Goal: Task Accomplishment & Management: Manage account settings

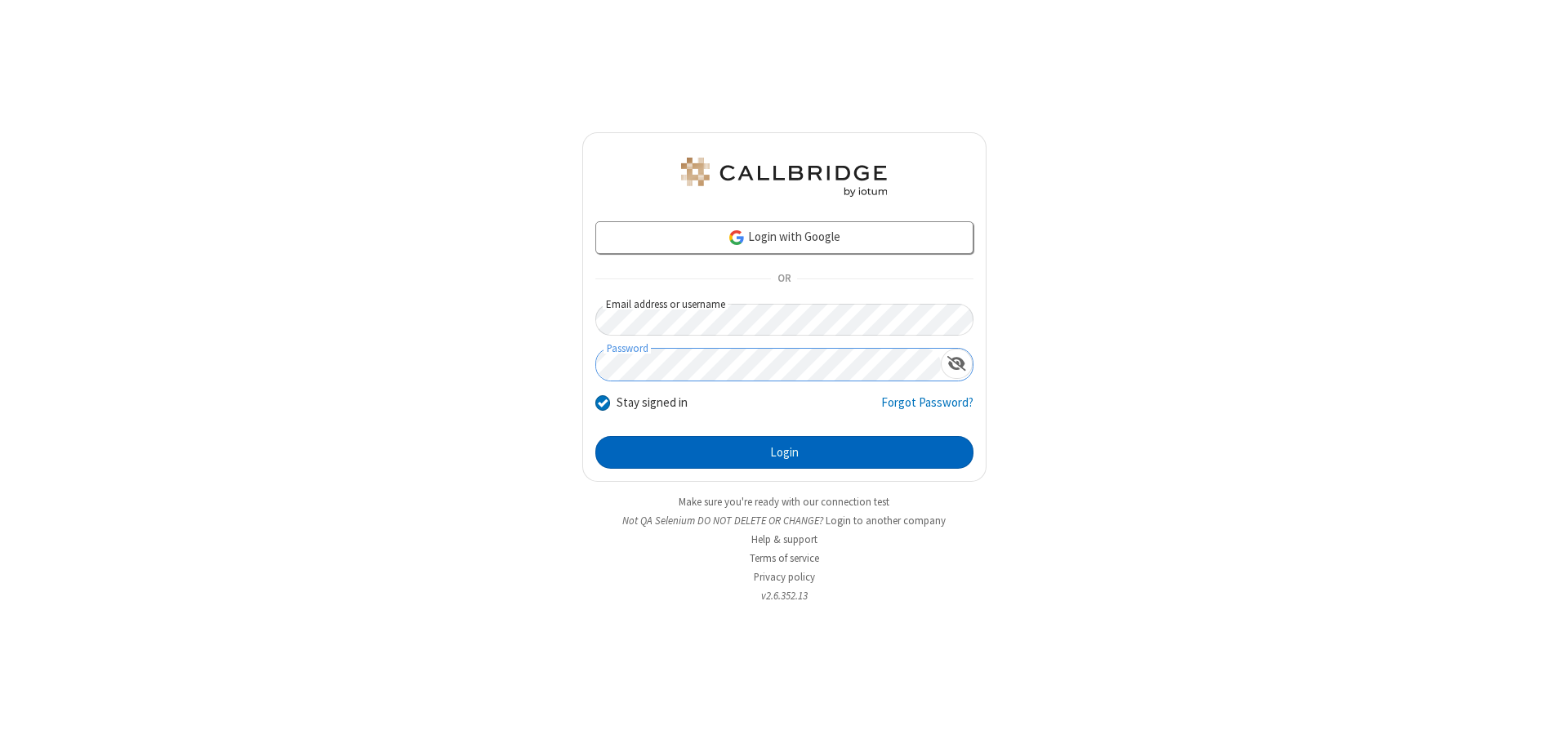
click at [784, 453] on button "Login" at bounding box center [784, 453] width 378 height 33
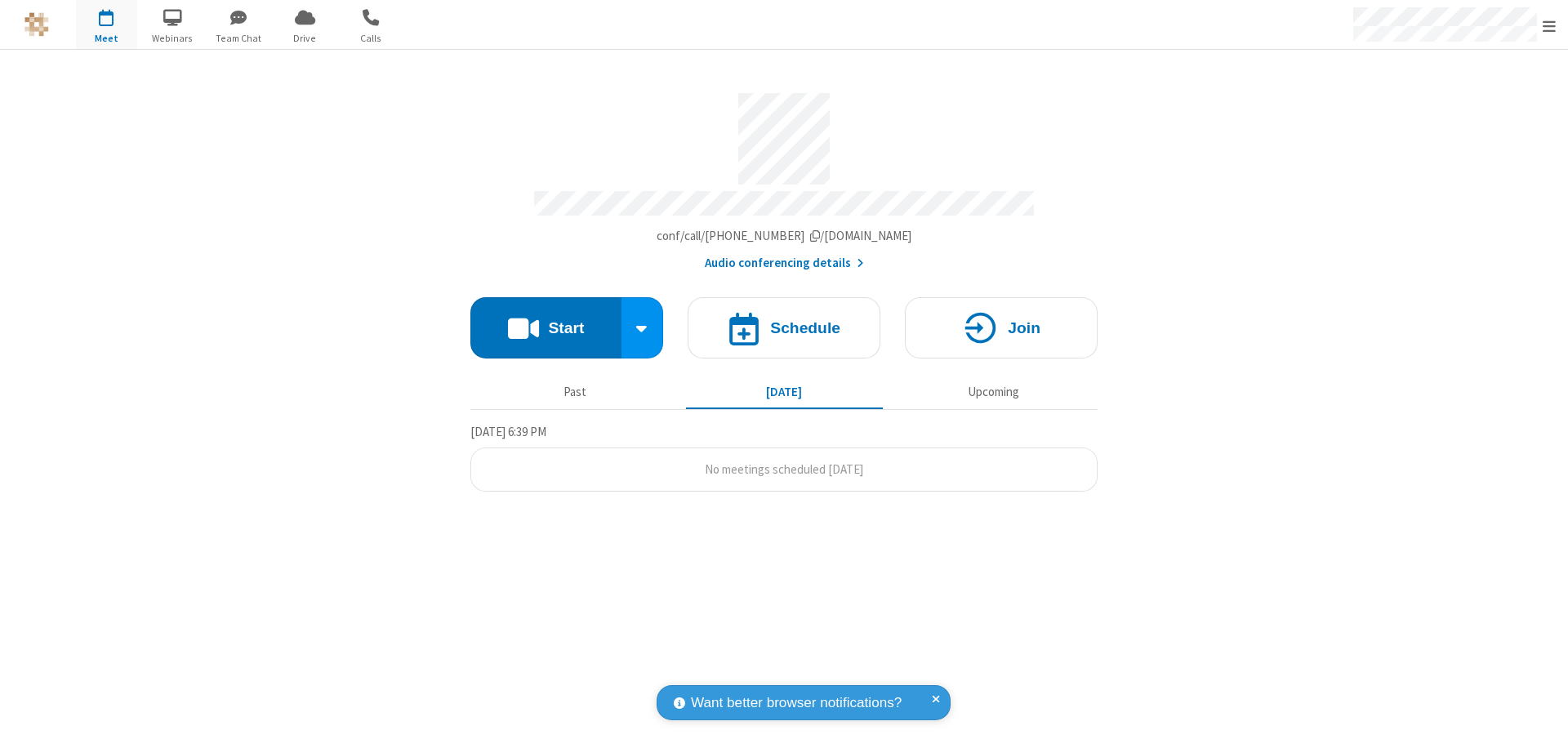
click at [1549, 25] on span "Open menu" at bounding box center [1549, 26] width 13 height 16
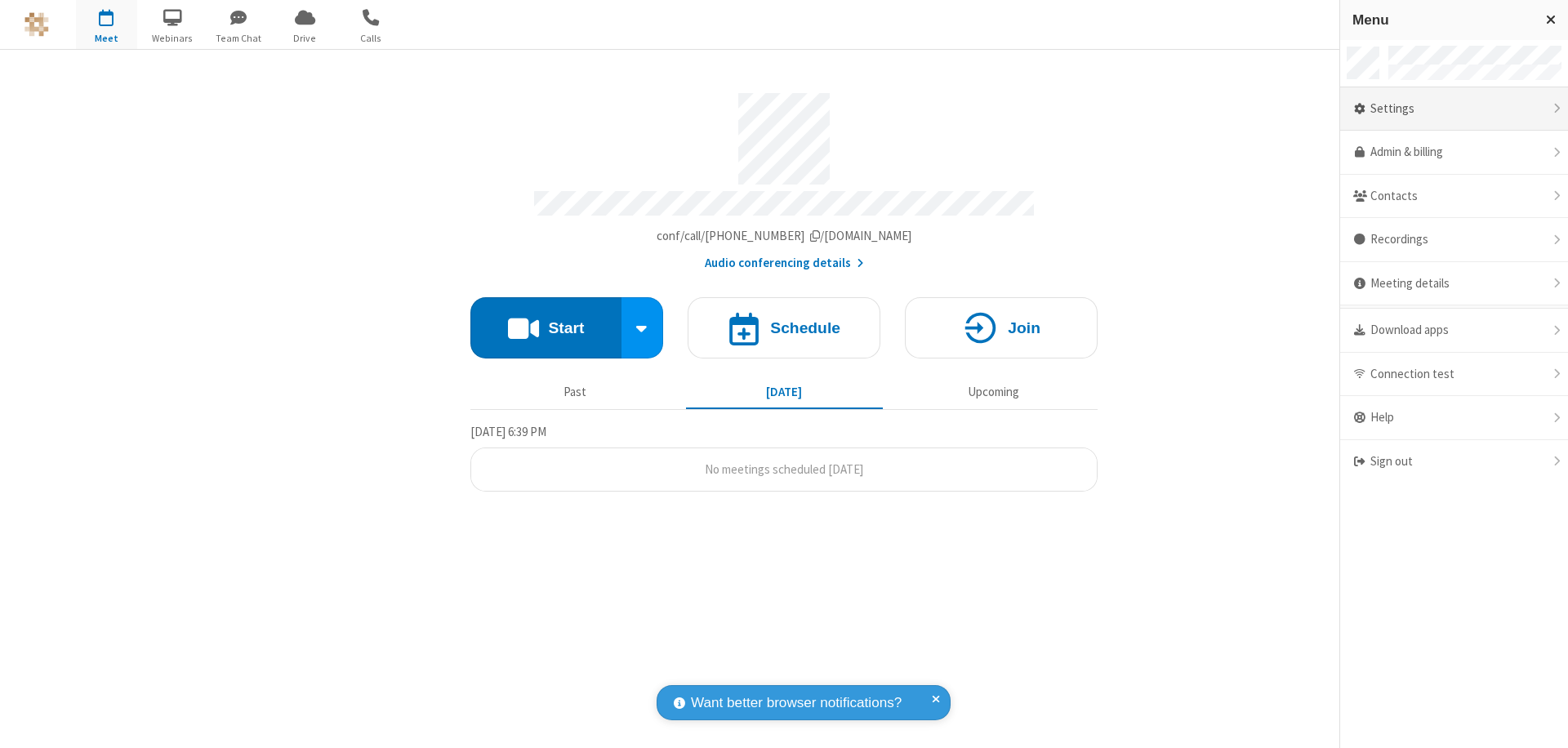
click at [1453, 109] on div "Settings" at bounding box center [1454, 109] width 228 height 44
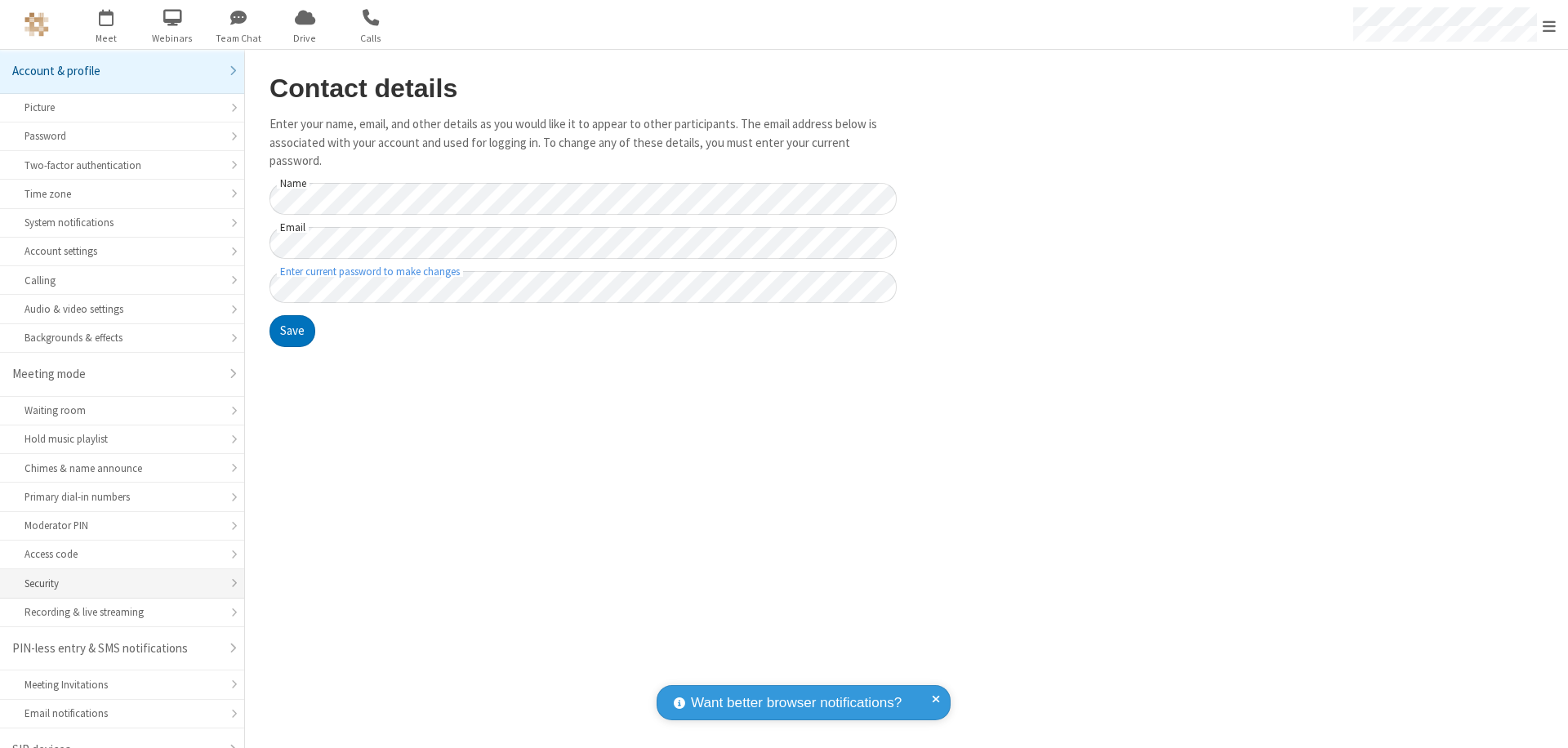
click at [116, 576] on div "Security" at bounding box center [122, 584] width 195 height 16
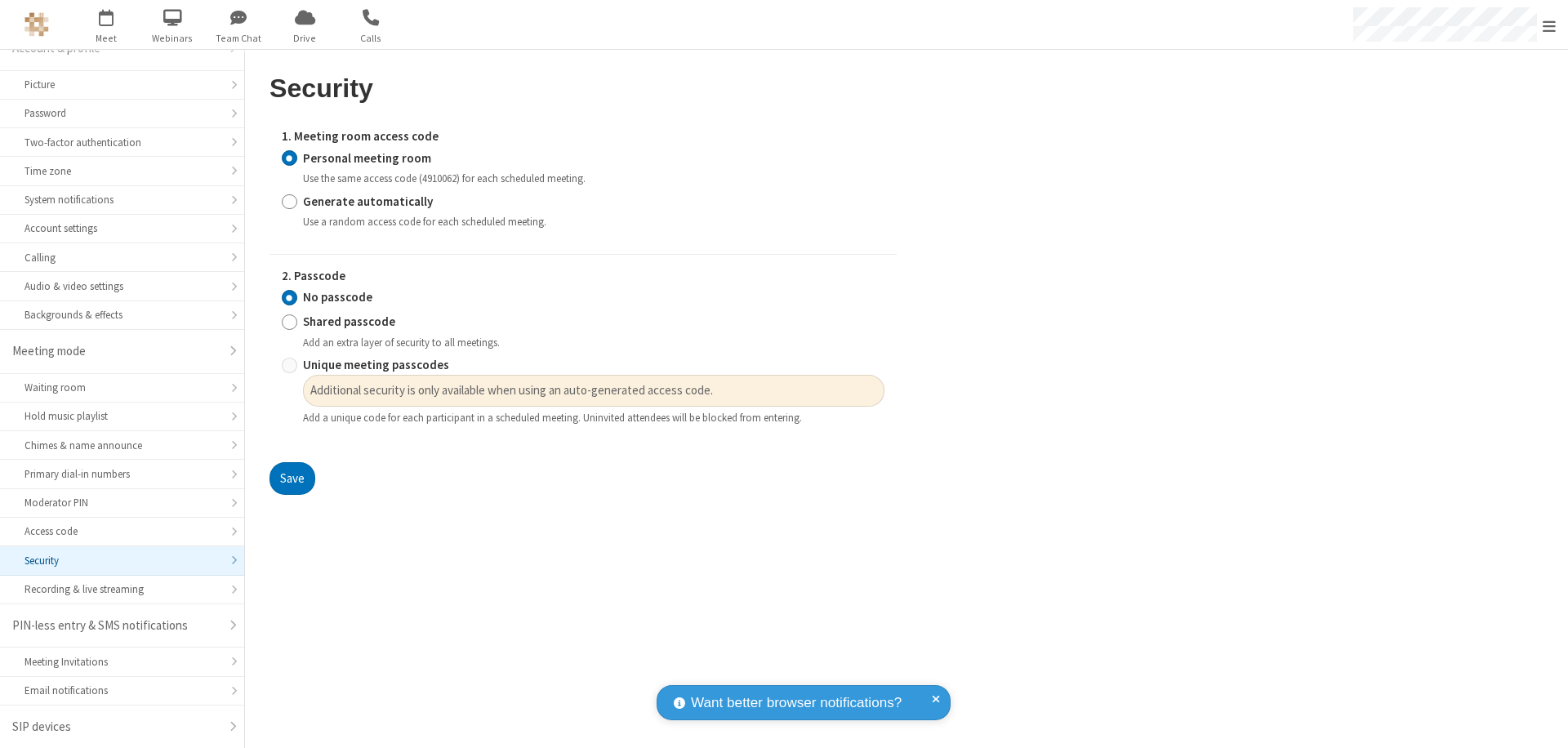
click at [289, 158] on input "Personal meeting room" at bounding box center [290, 158] width 16 height 17
click at [289, 298] on input "No passcode" at bounding box center [290, 298] width 16 height 17
click at [292, 479] on button "Save" at bounding box center [292, 479] width 46 height 33
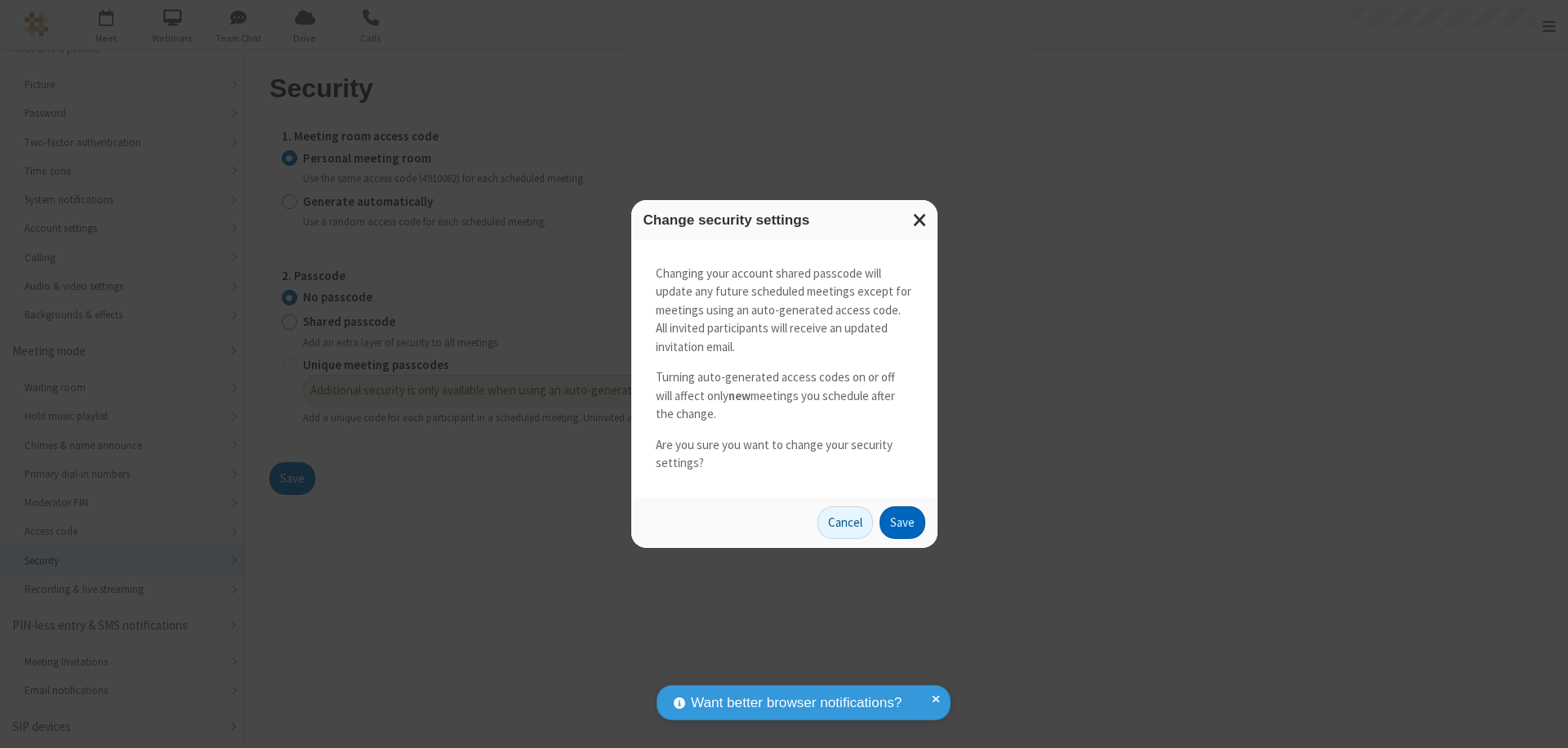
click at [901, 522] on button "Save" at bounding box center [902, 523] width 46 height 33
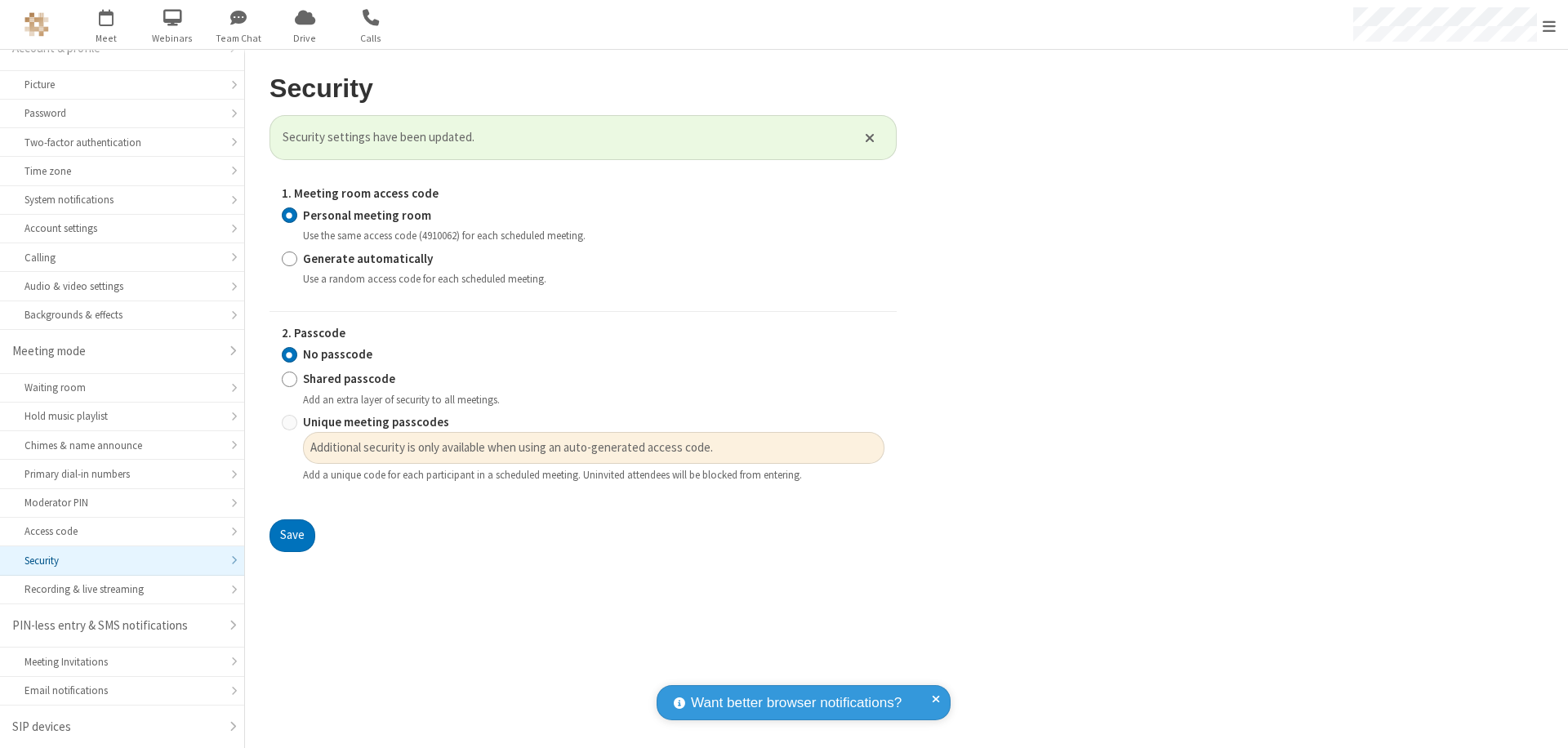
click at [1549, 25] on span "Open menu" at bounding box center [1549, 26] width 13 height 16
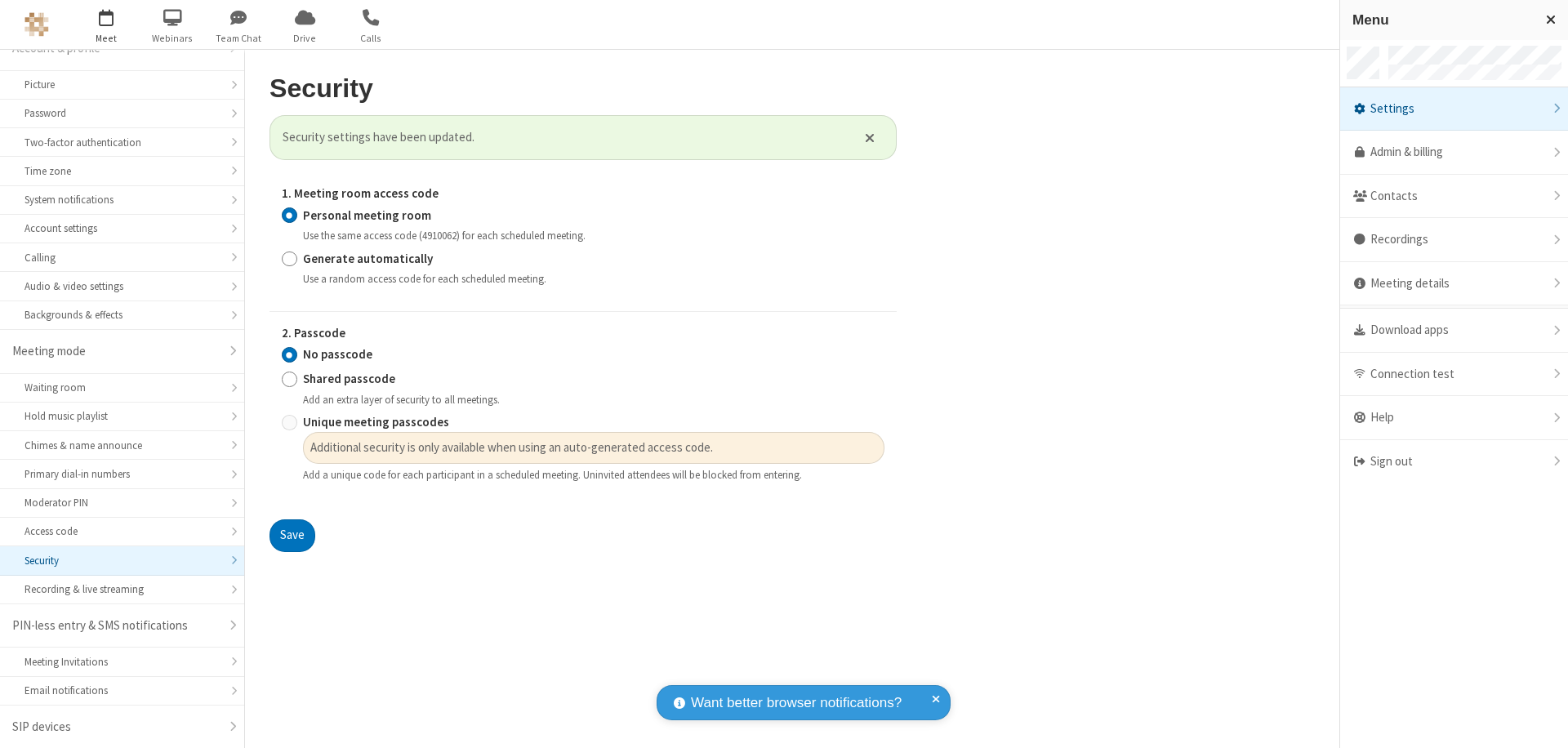
click at [106, 24] on span "button" at bounding box center [106, 17] width 61 height 28
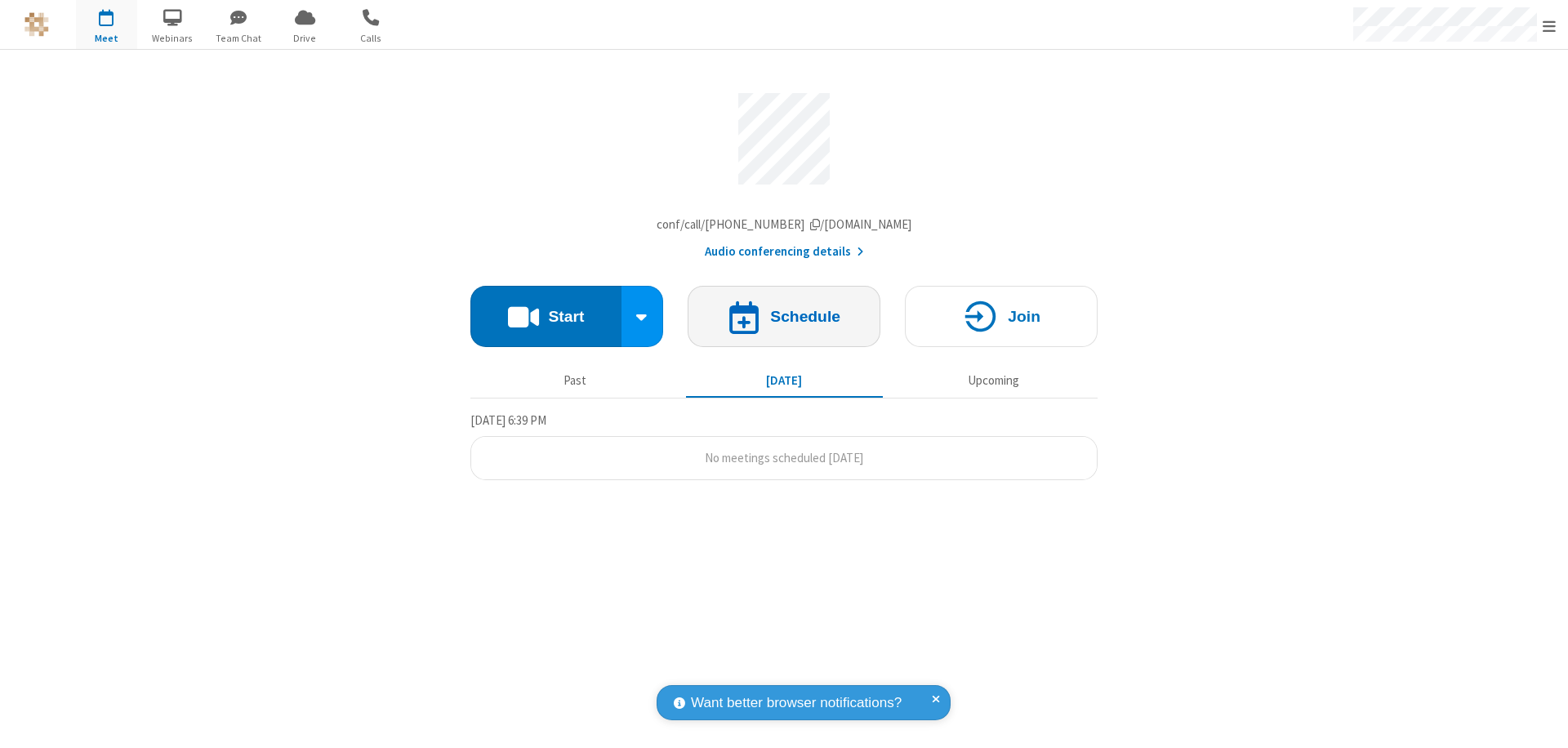
click at [784, 320] on h4 "Schedule" at bounding box center [805, 317] width 70 height 16
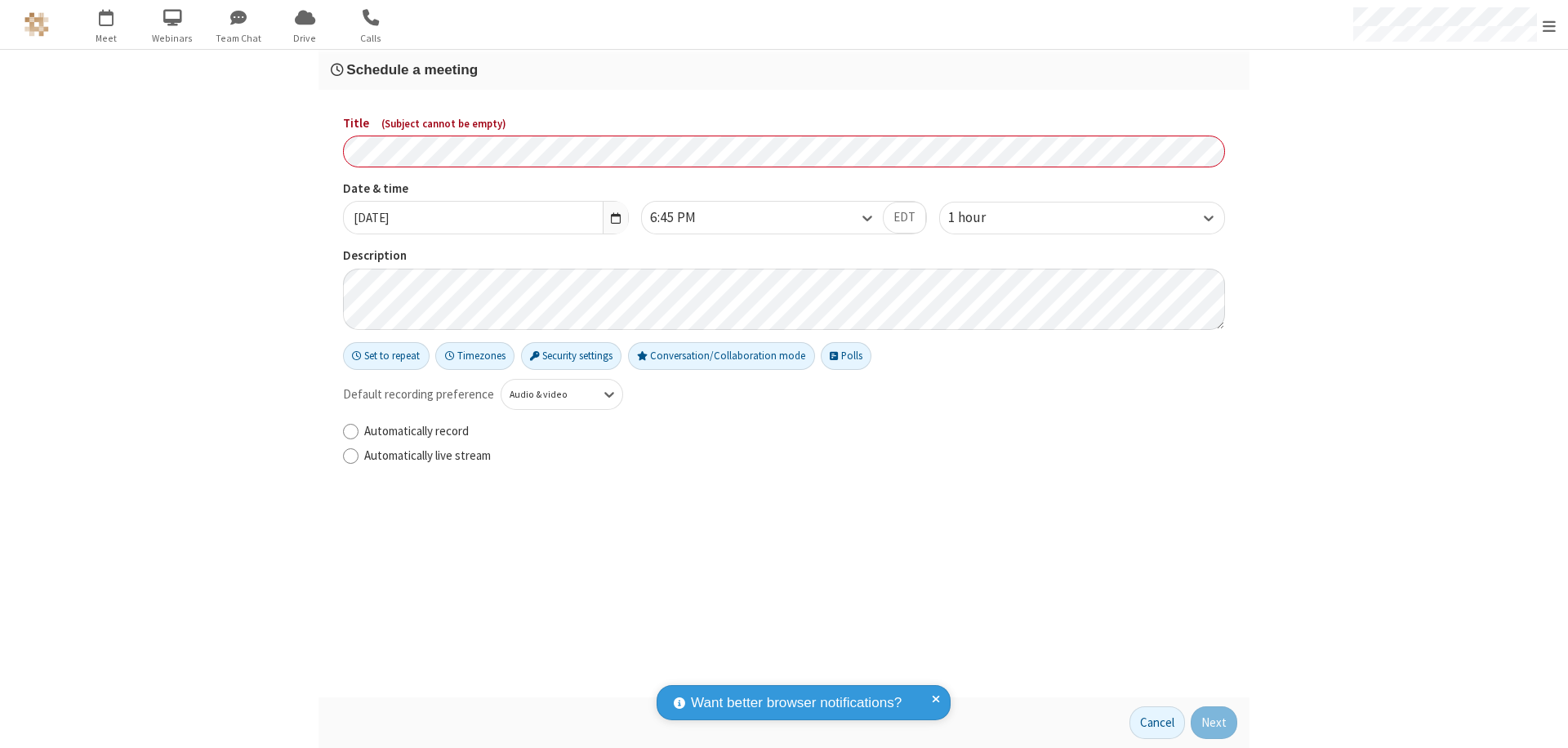
click at [784, 69] on h3 "Schedule a meeting" at bounding box center [783, 70] width 906 height 16
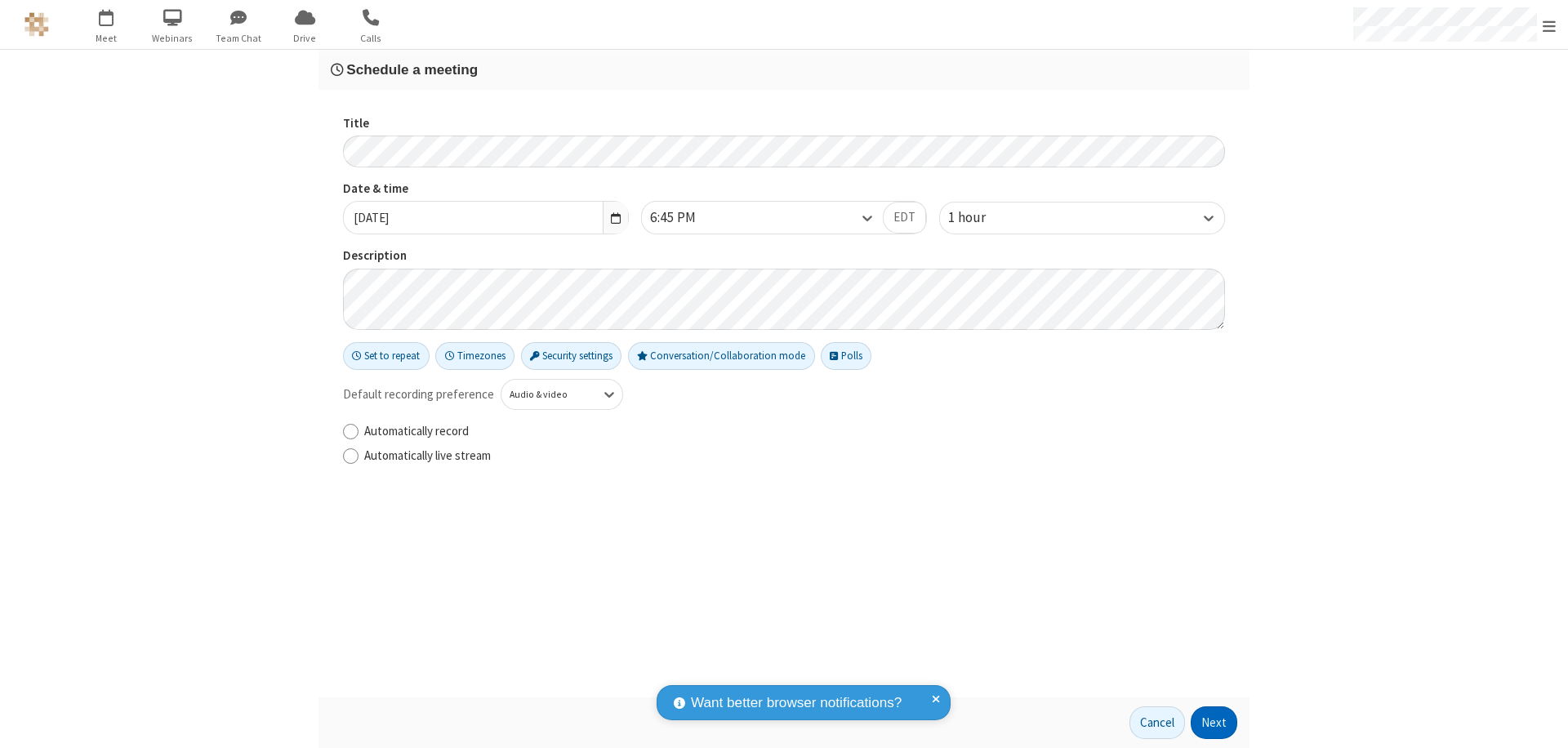
click at [1214, 723] on button "Next" at bounding box center [1214, 723] width 47 height 33
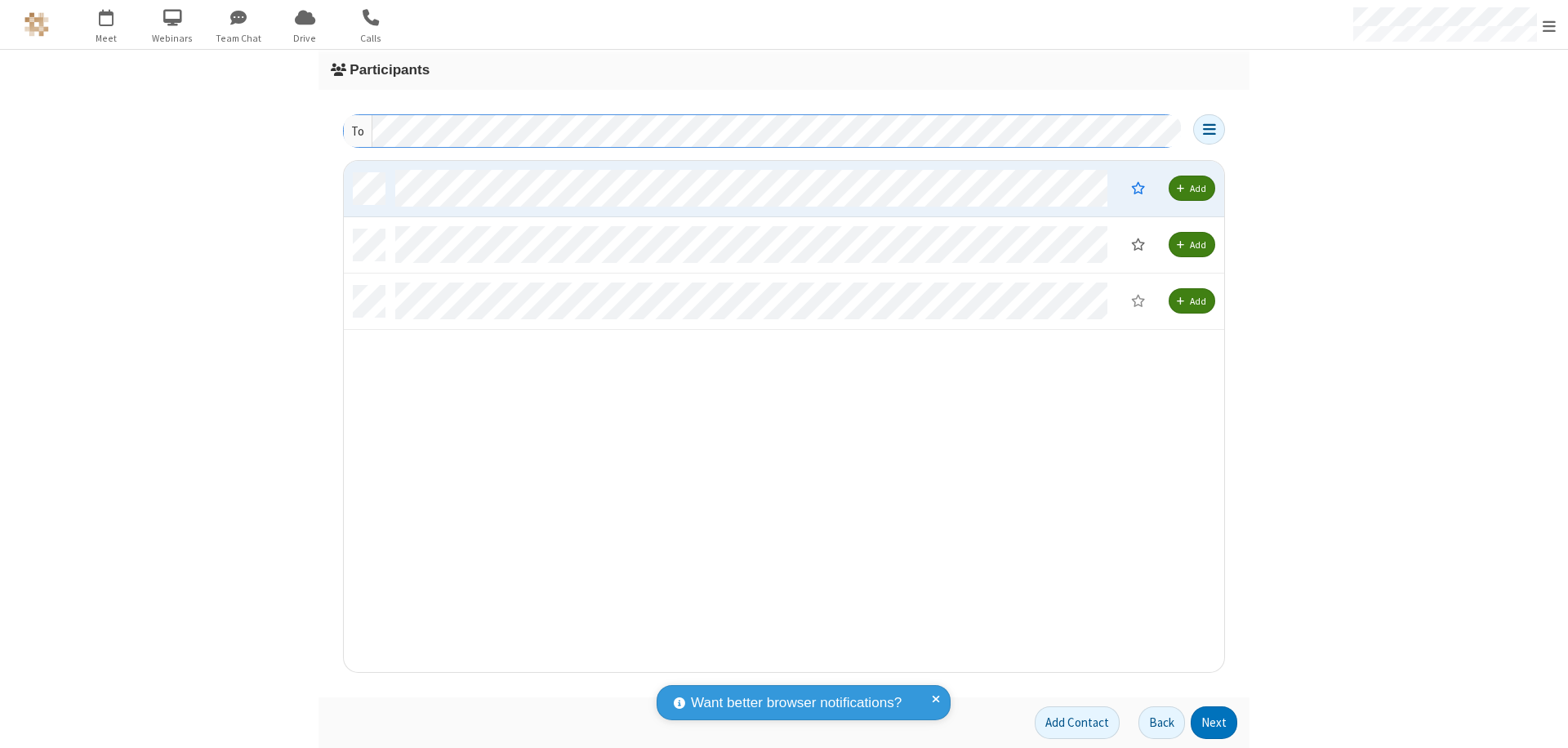
scroll to position [500, 869]
click at [1214, 723] on button "Next" at bounding box center [1214, 723] width 47 height 33
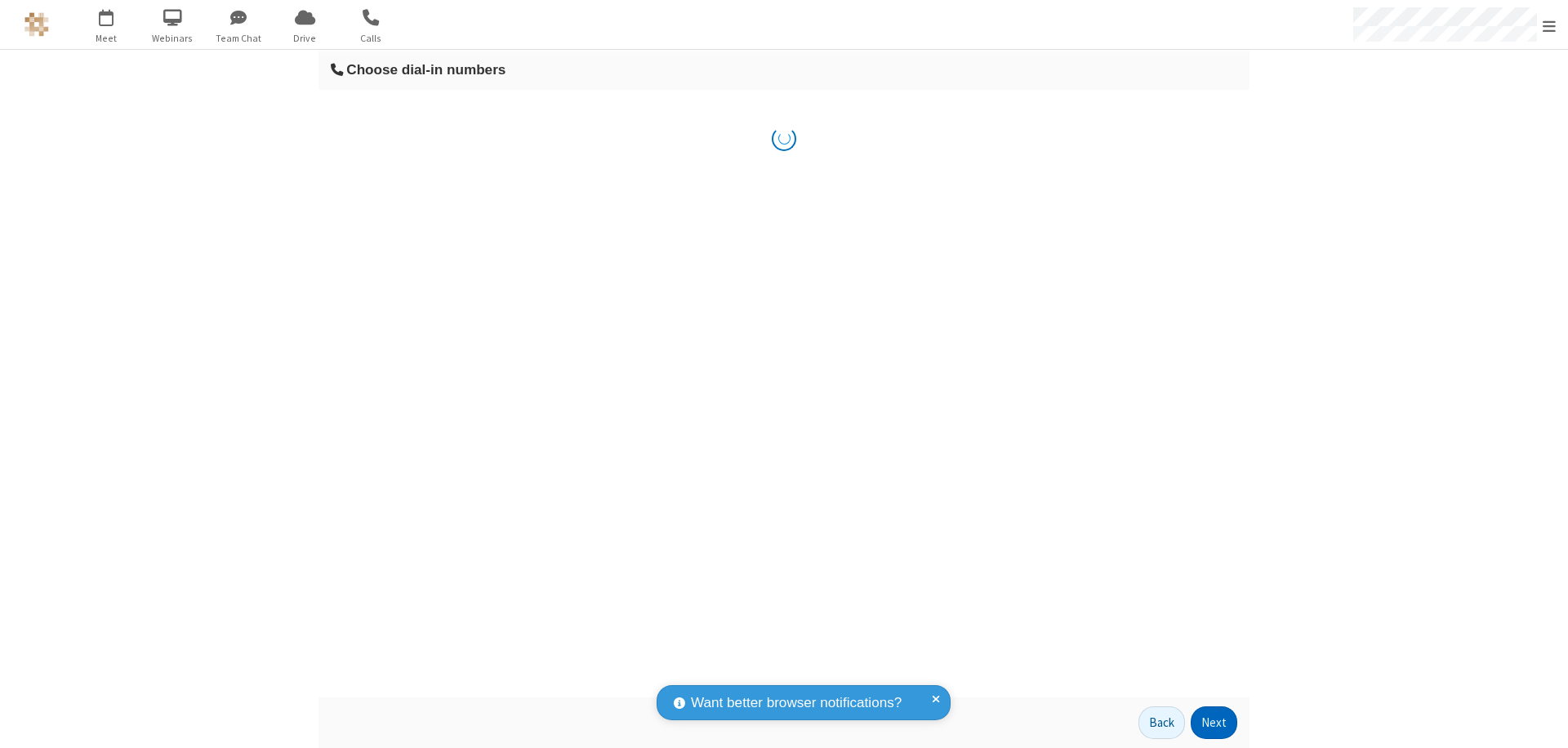
click at [1214, 723] on button "Next" at bounding box center [1214, 723] width 47 height 33
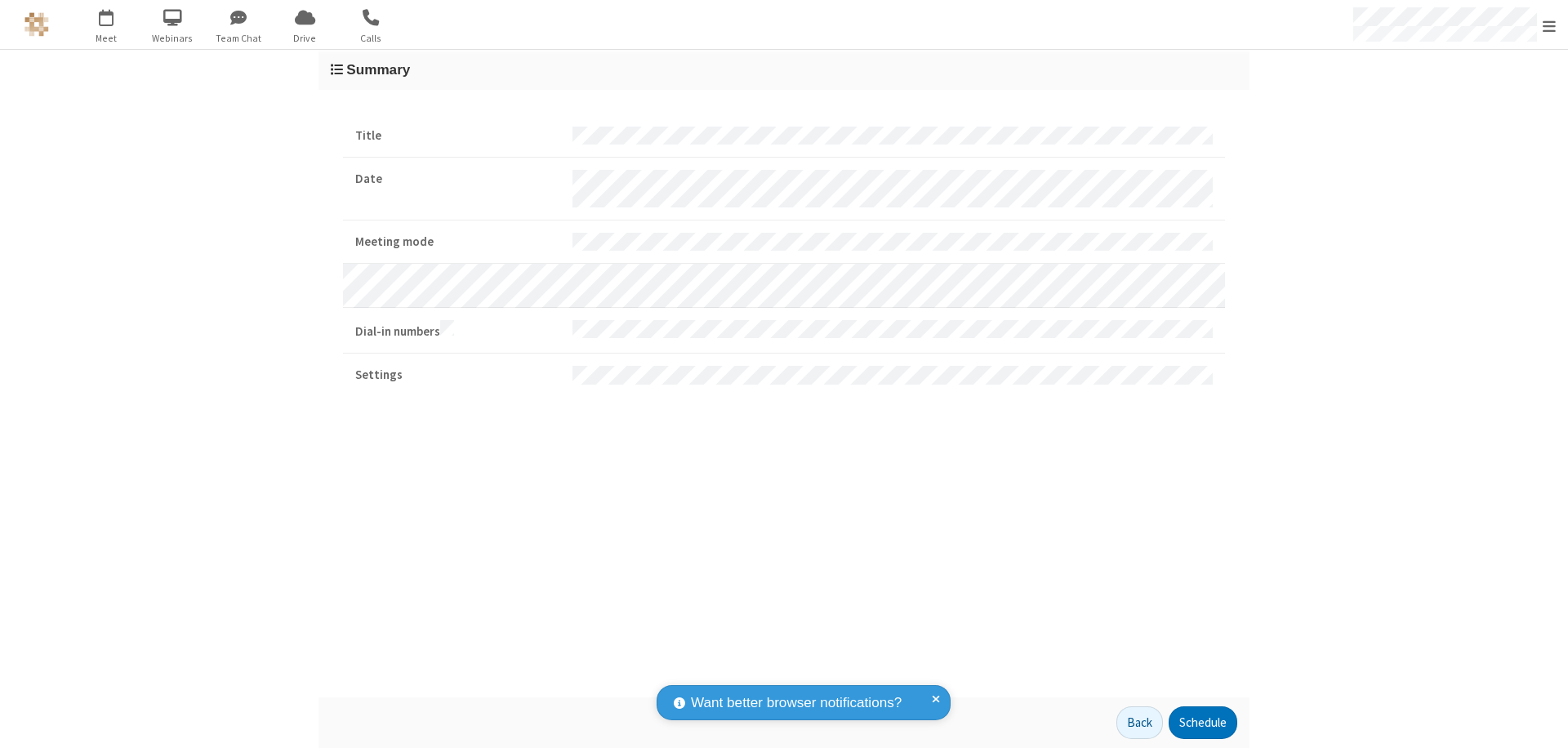
click at [1202, 723] on button "Schedule" at bounding box center [1203, 723] width 69 height 33
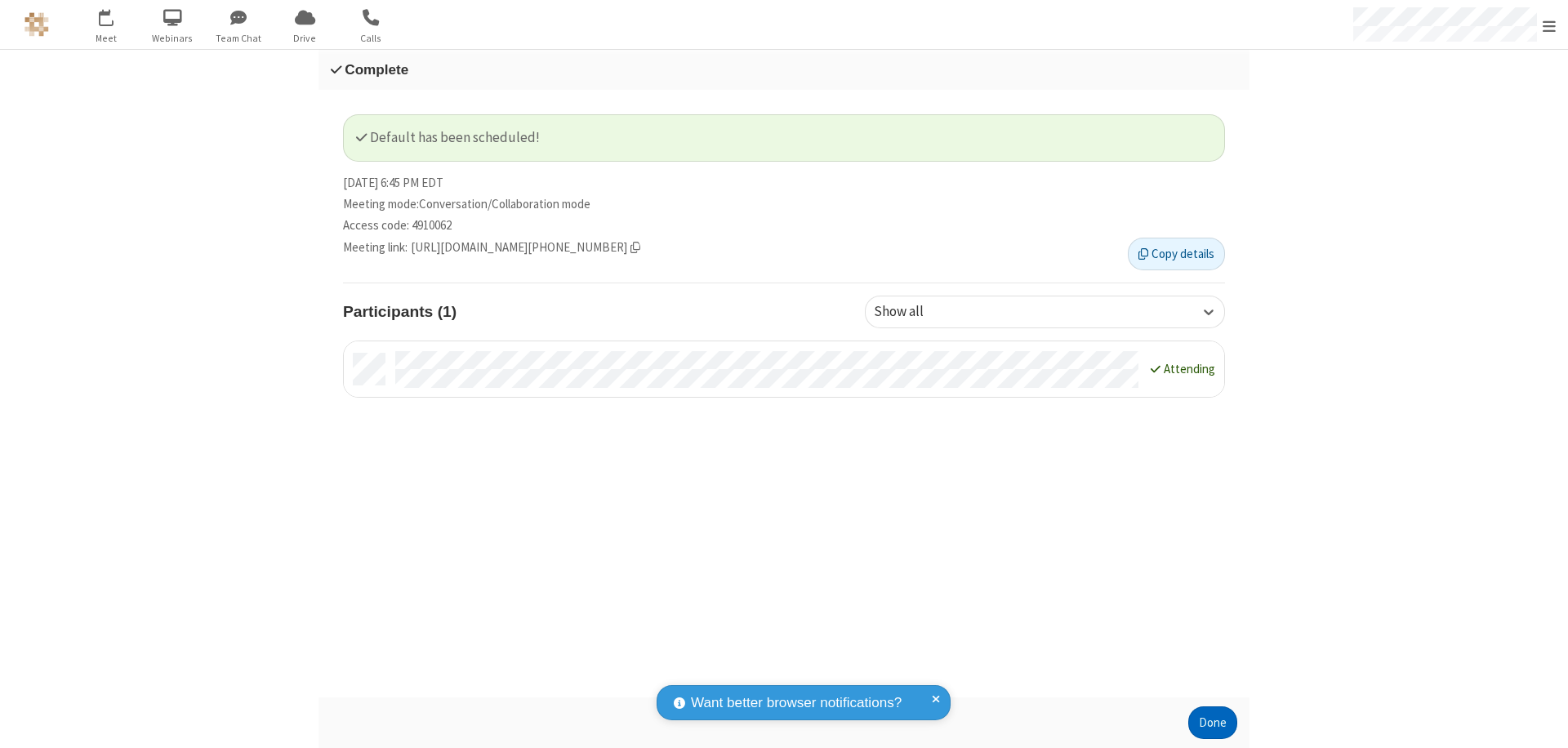
click at [1213, 723] on button "Done" at bounding box center [1213, 723] width 49 height 33
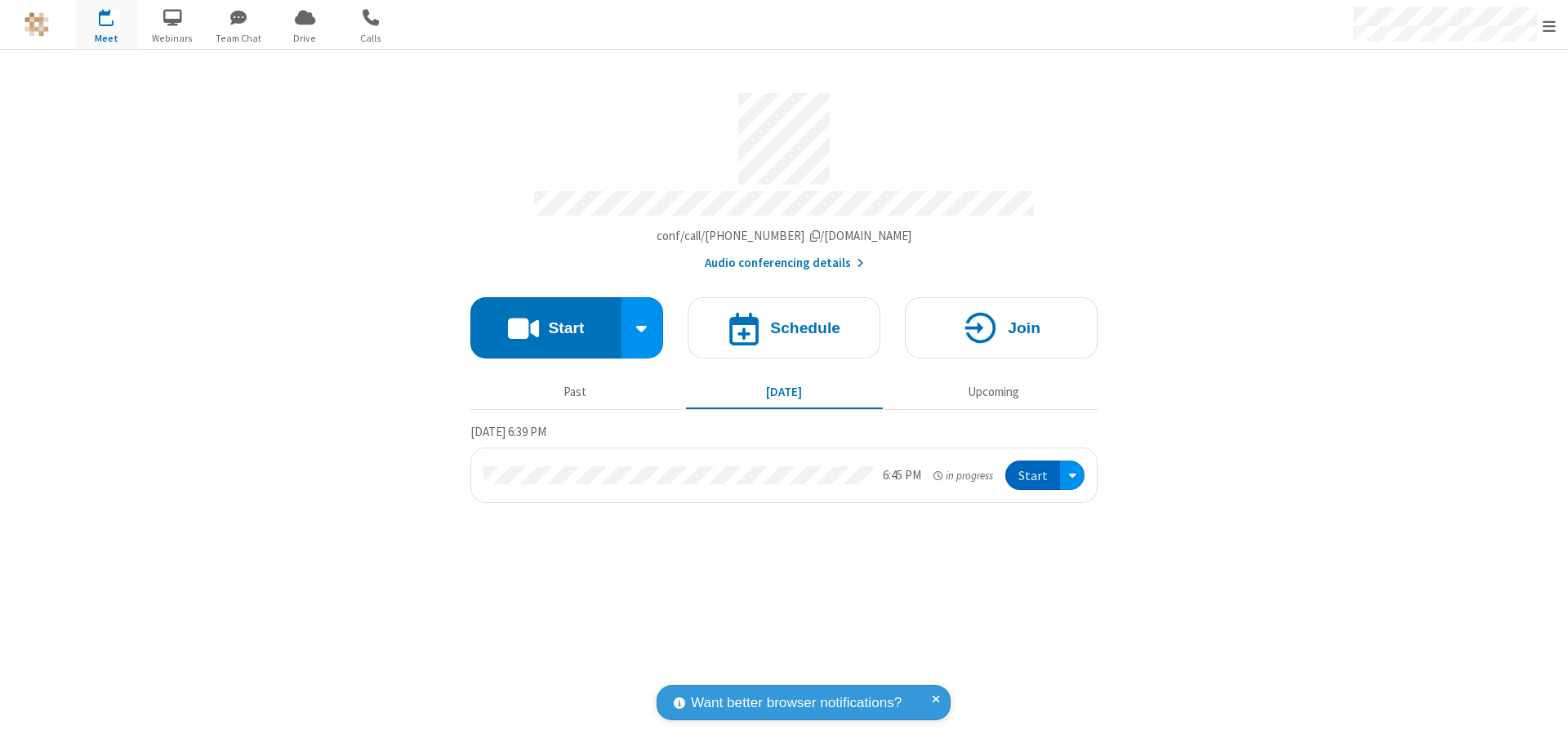
click at [1034, 468] on button "Start" at bounding box center [1032, 475] width 54 height 30
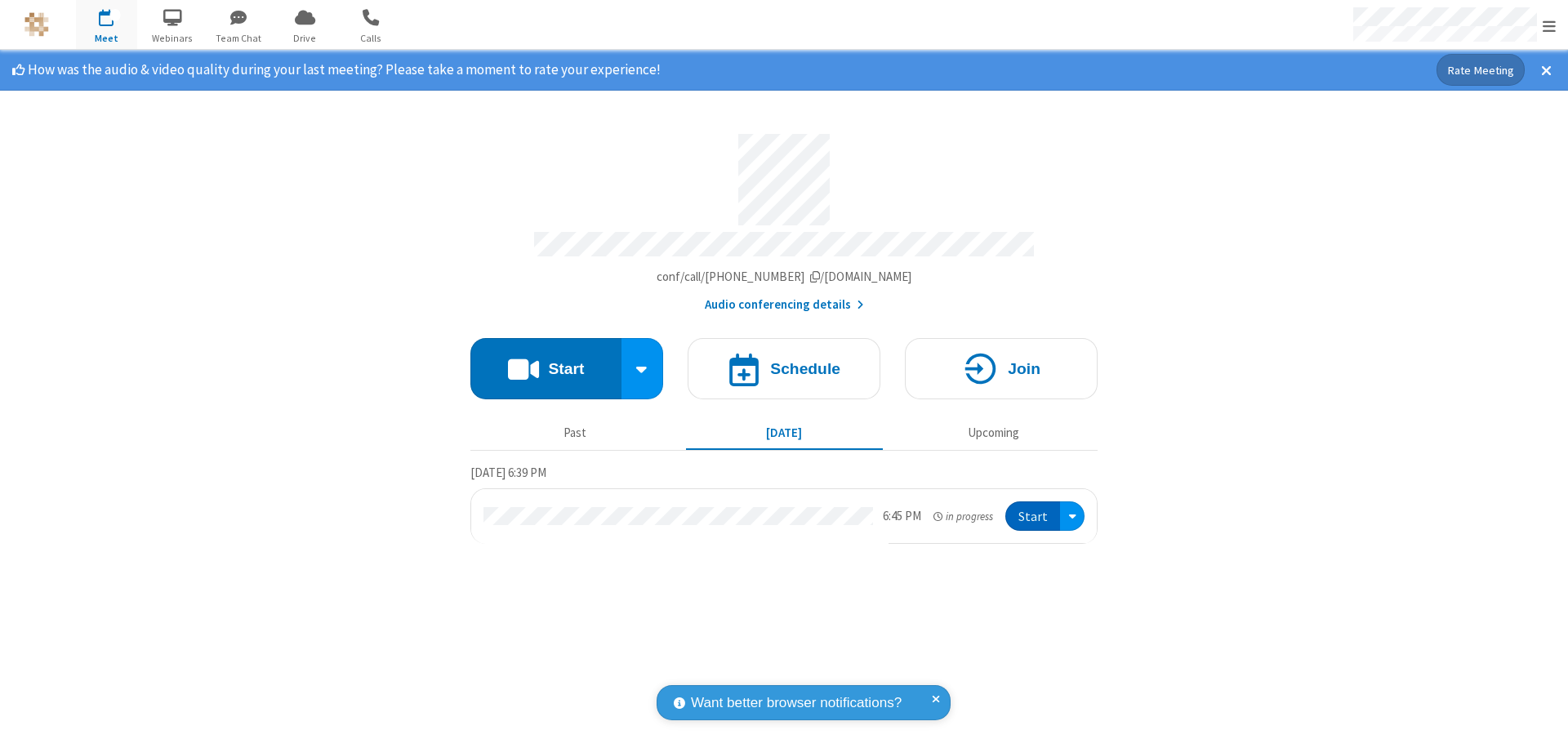
click at [1549, 25] on span "Open menu" at bounding box center [1549, 26] width 13 height 16
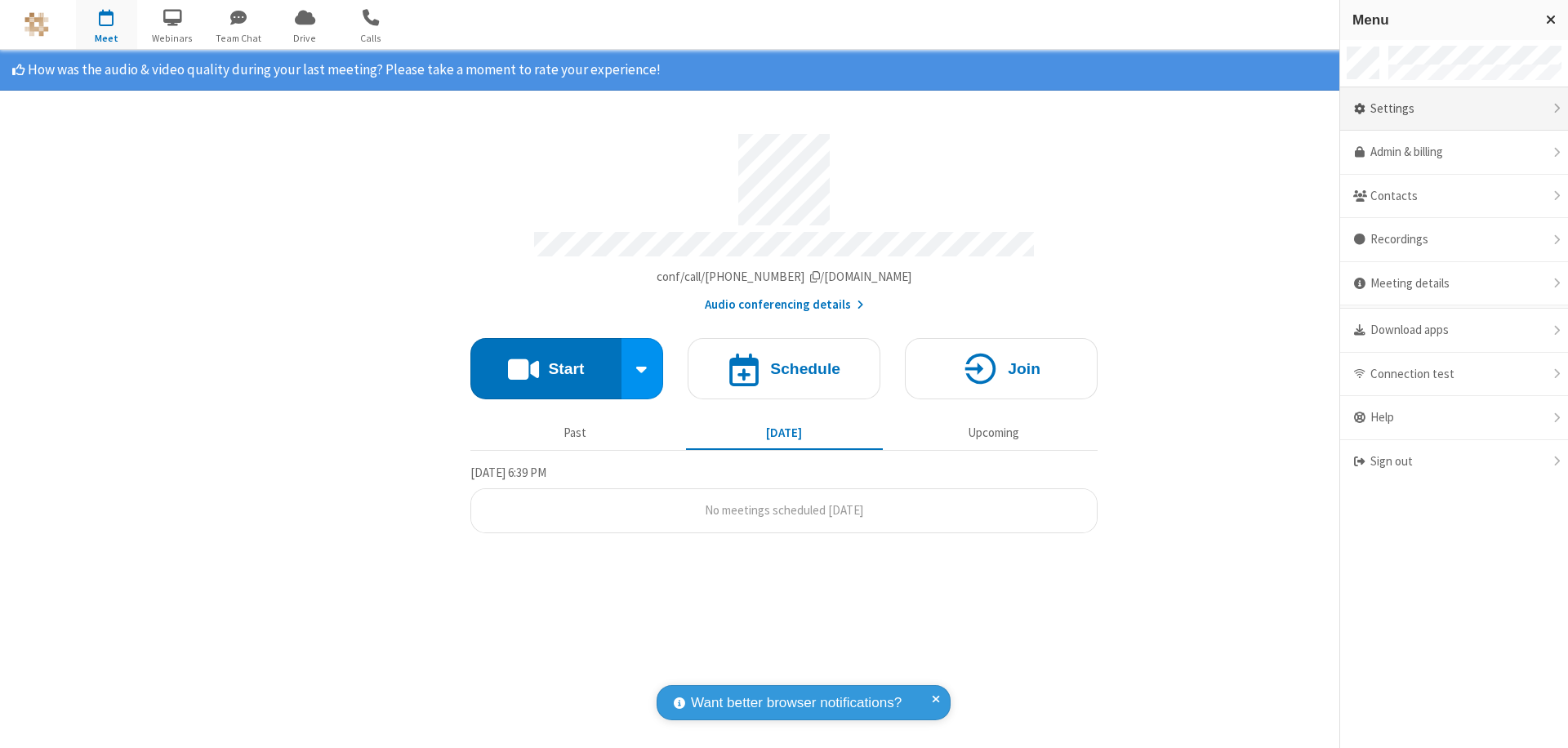
click at [1453, 109] on div "Settings" at bounding box center [1454, 109] width 228 height 44
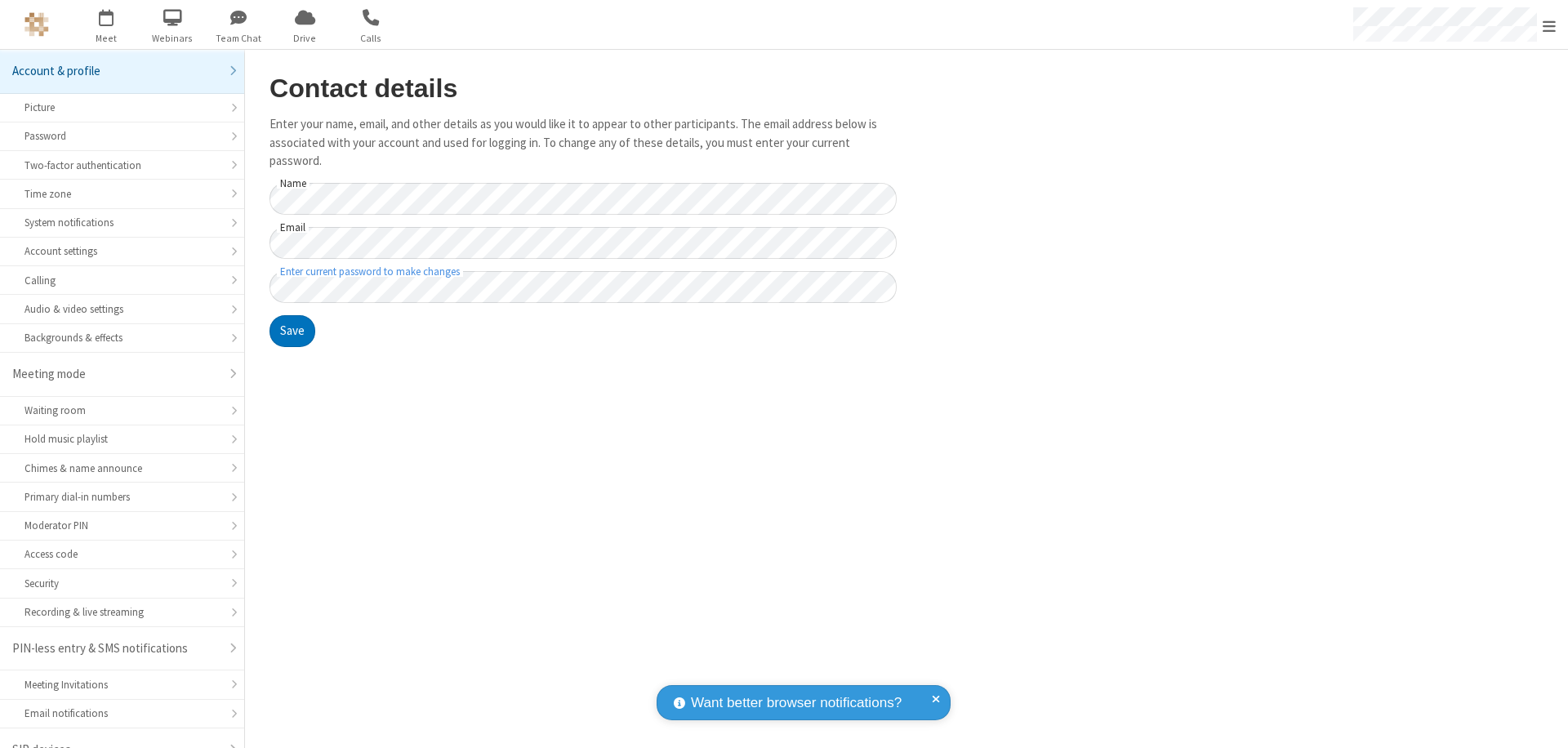
scroll to position [23, 0]
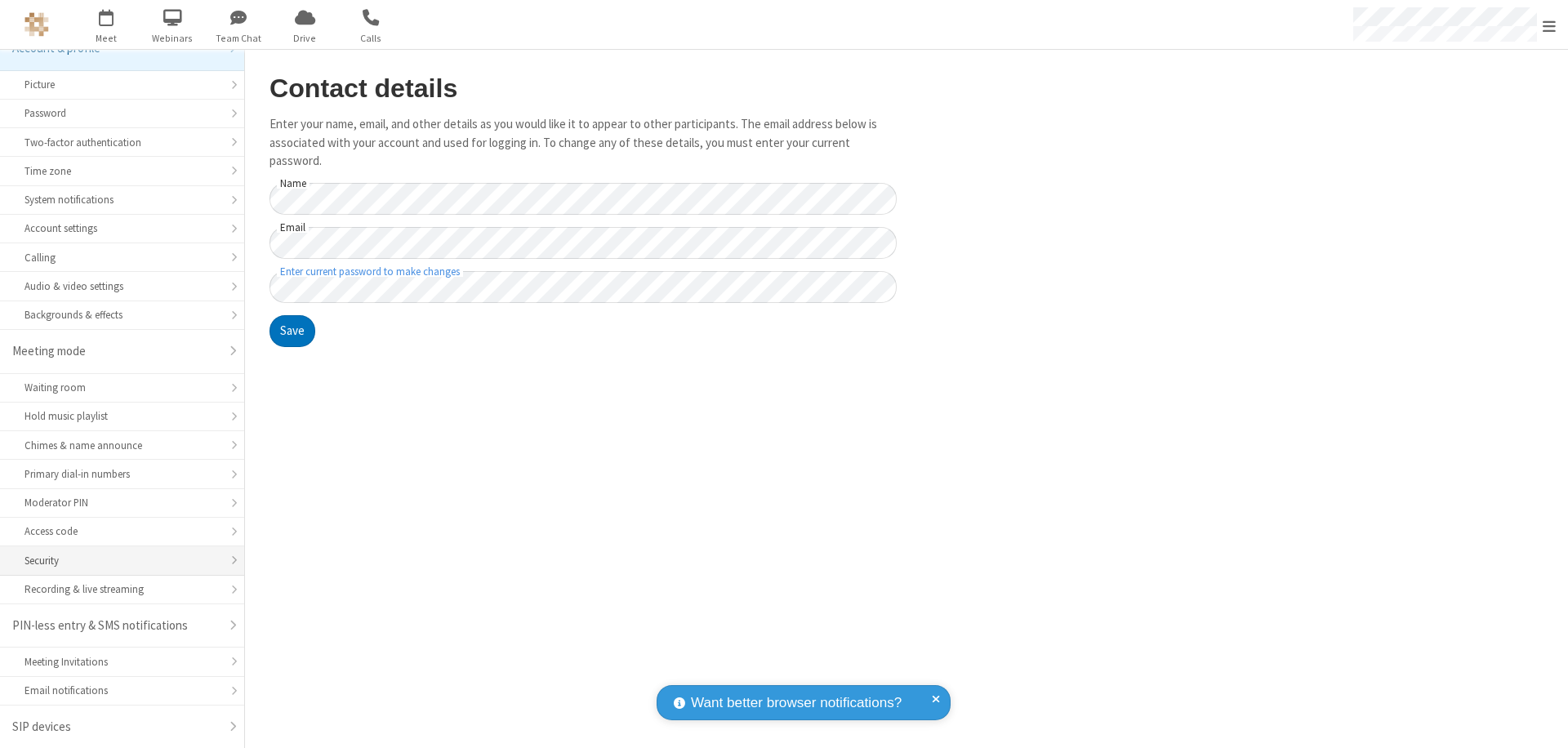
click at [116, 561] on div "Security" at bounding box center [122, 561] width 195 height 16
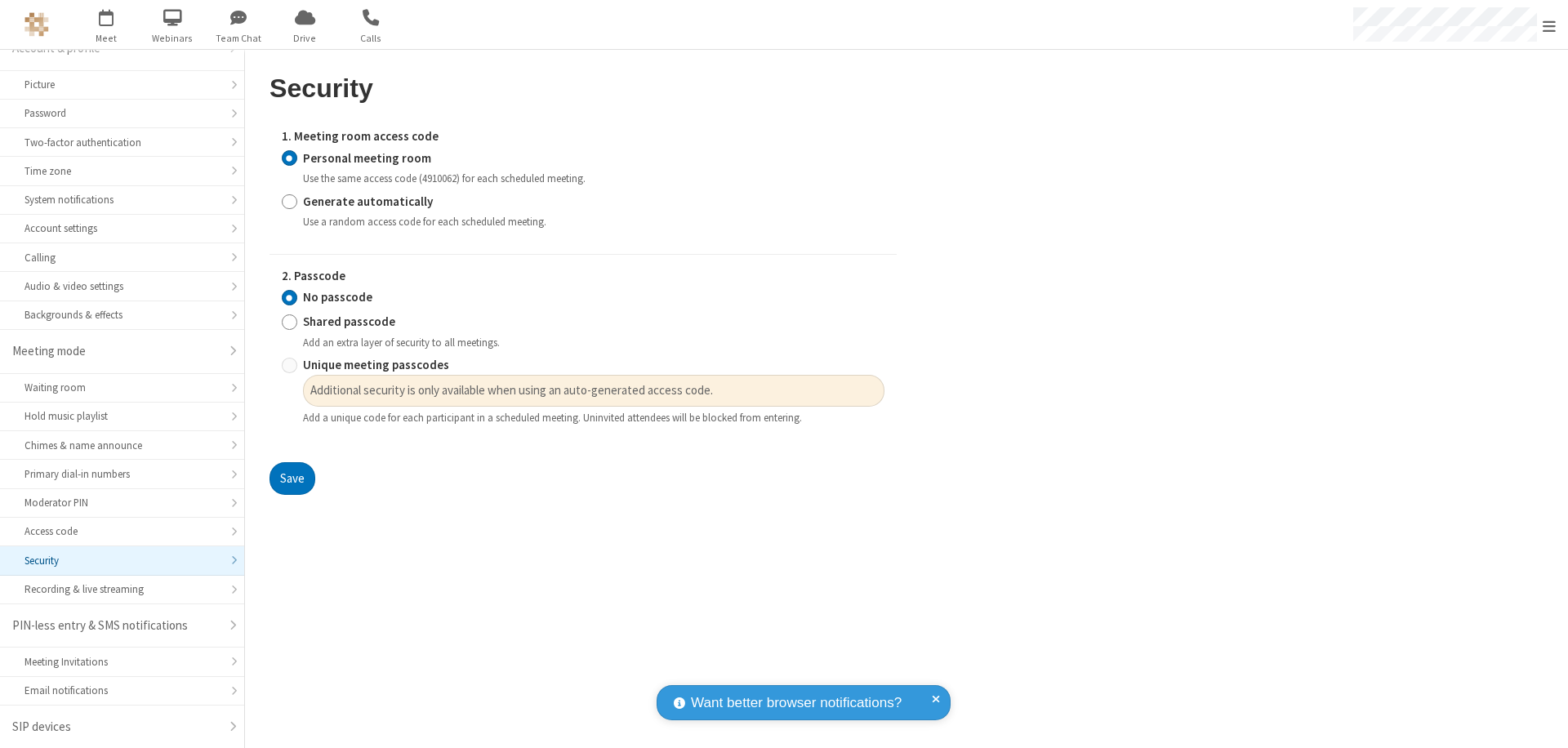
click at [289, 158] on input "Personal meeting room" at bounding box center [290, 158] width 16 height 17
click at [289, 298] on input "No passcode" at bounding box center [290, 298] width 16 height 17
click at [292, 479] on button "Save" at bounding box center [292, 479] width 46 height 33
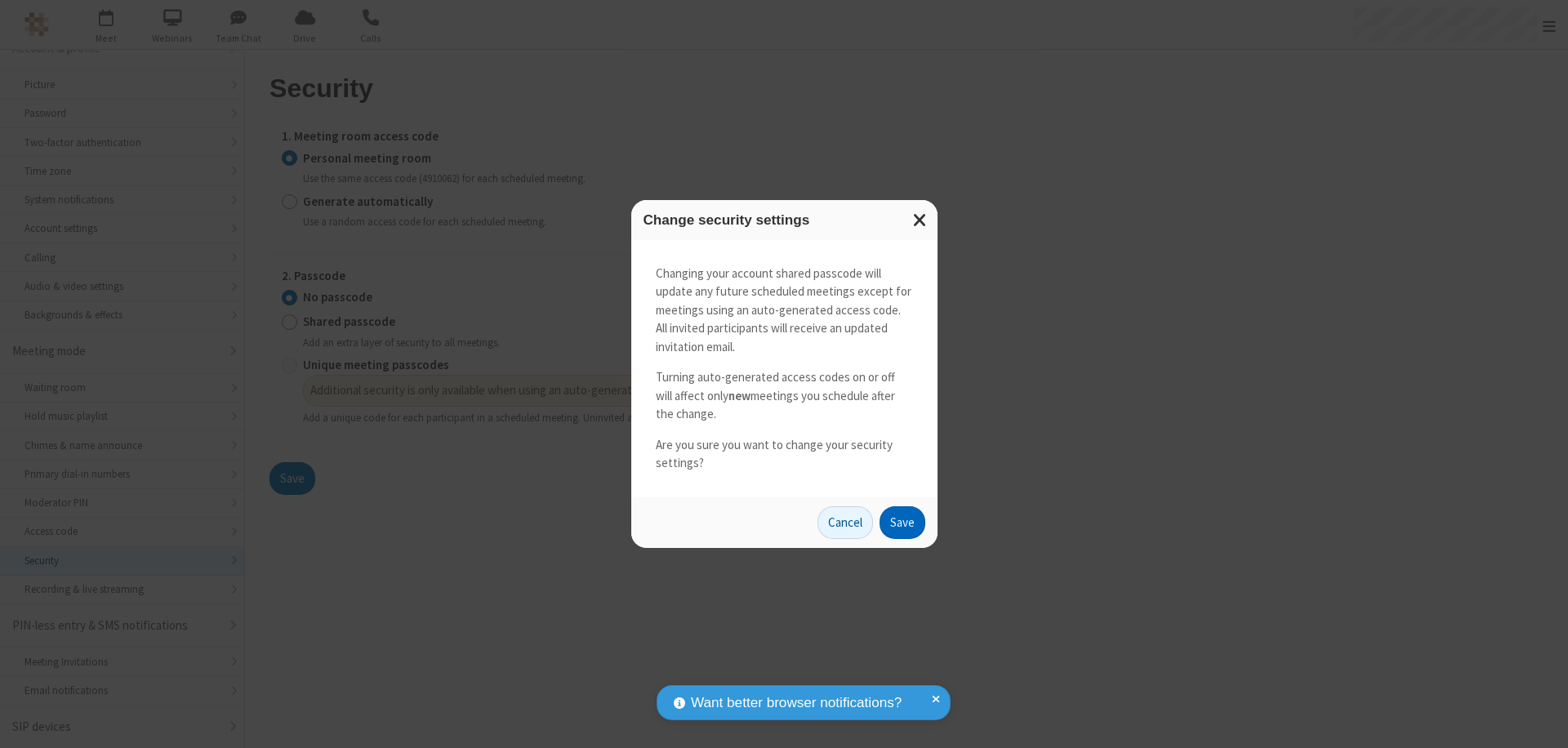
click at [901, 522] on button "Save" at bounding box center [902, 523] width 46 height 33
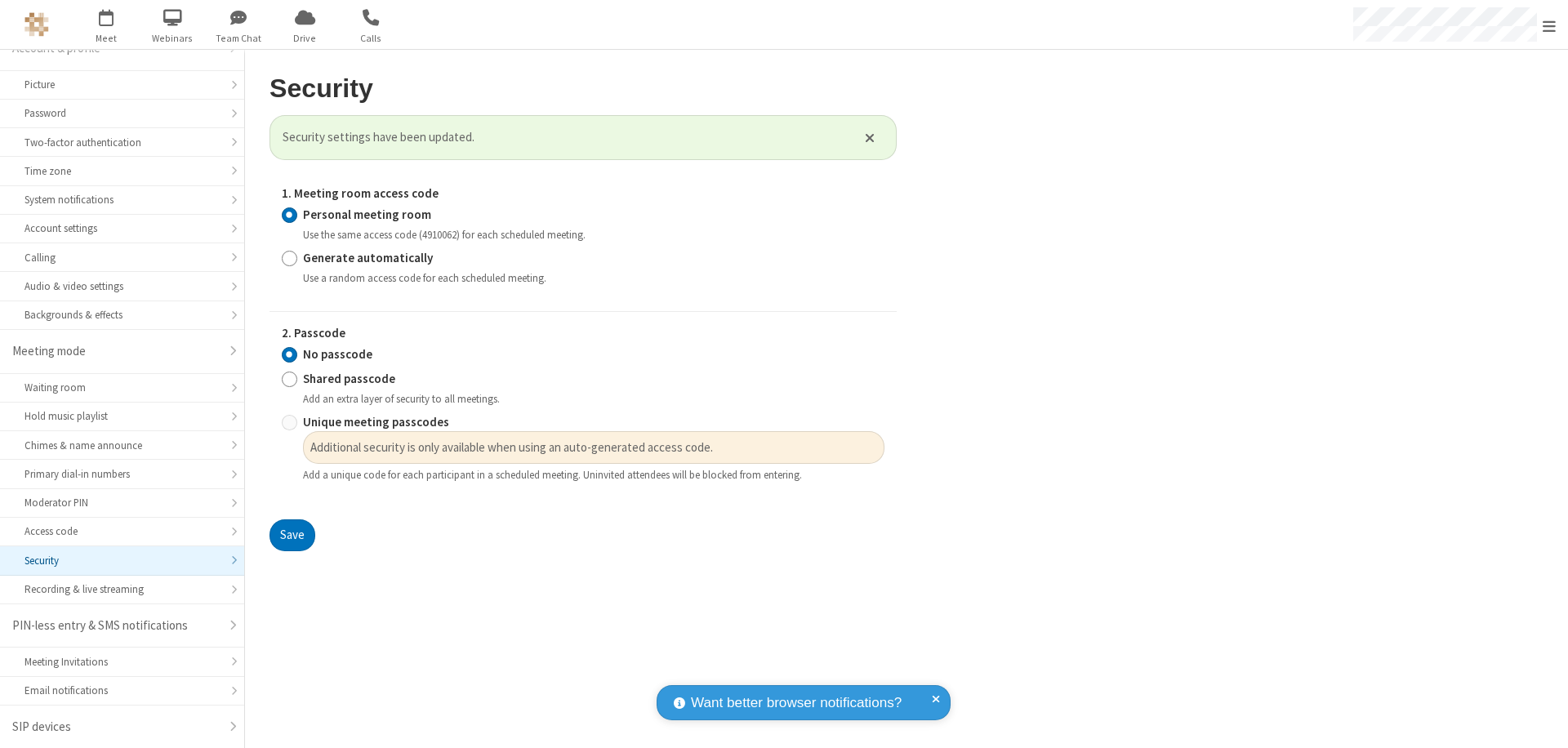
click at [1549, 24] on span "Open menu" at bounding box center [1549, 26] width 13 height 16
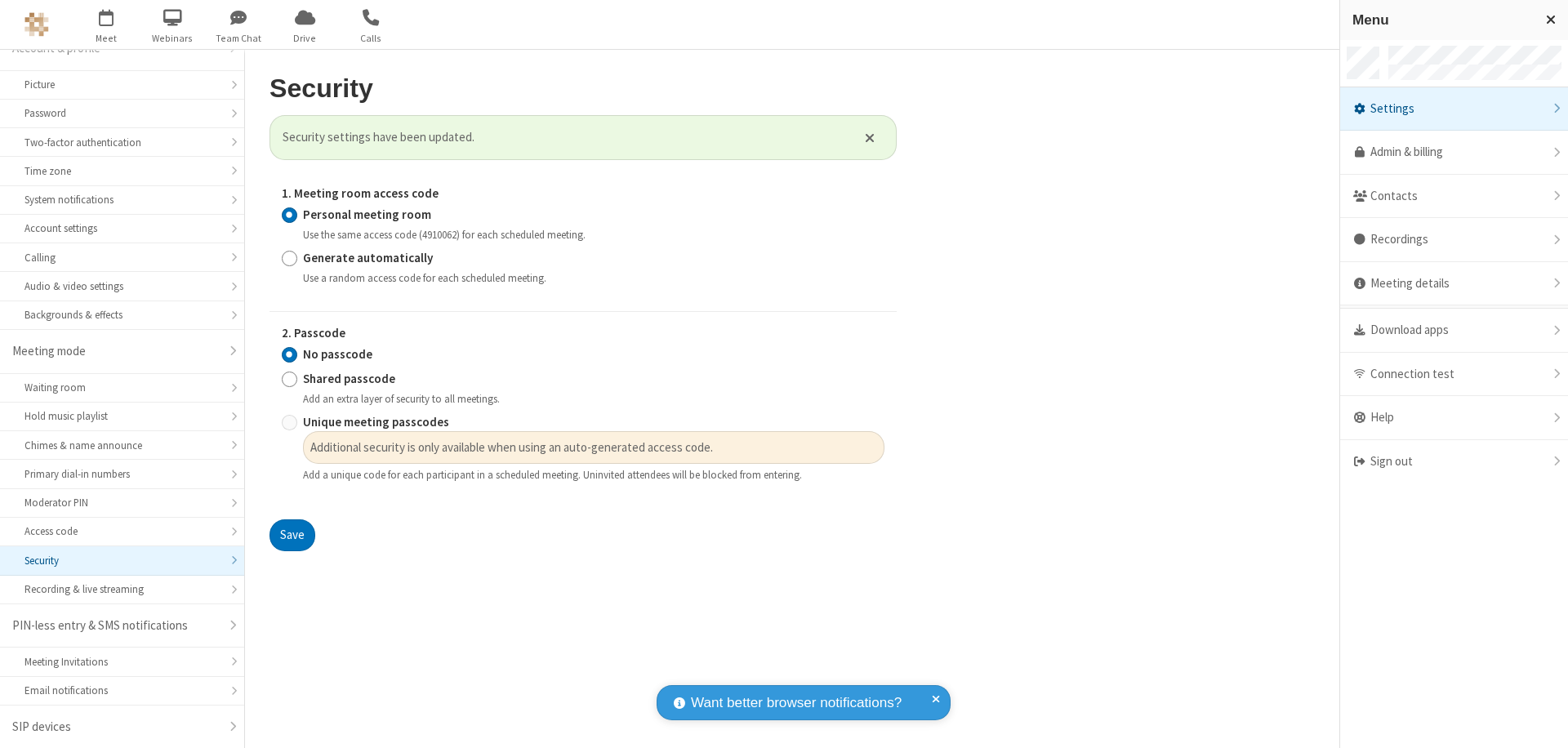
click at [1453, 462] on div "Sign out" at bounding box center [1454, 462] width 228 height 43
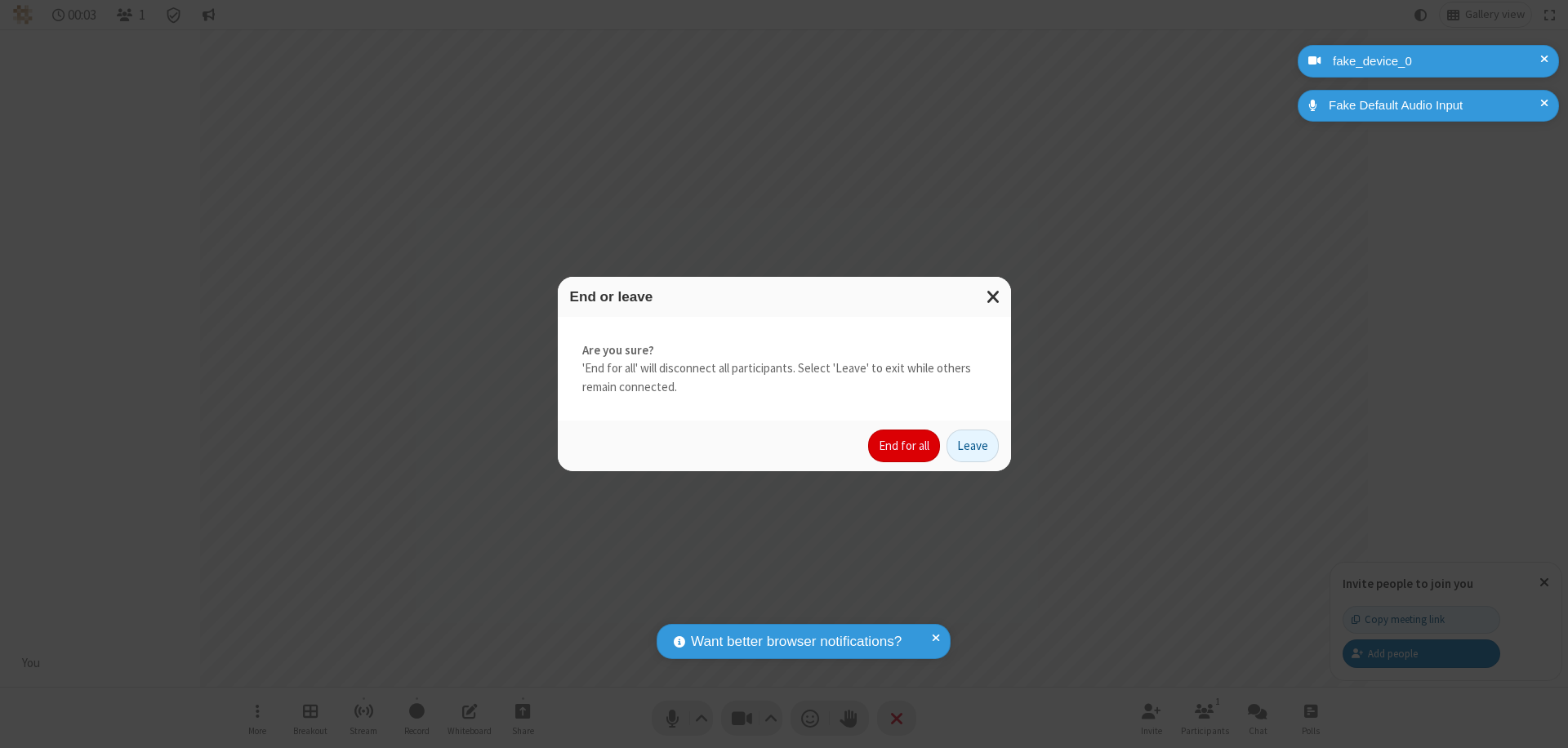
click at [905, 446] on button "End for all" at bounding box center [904, 446] width 72 height 33
